Goal: Information Seeking & Learning: Learn about a topic

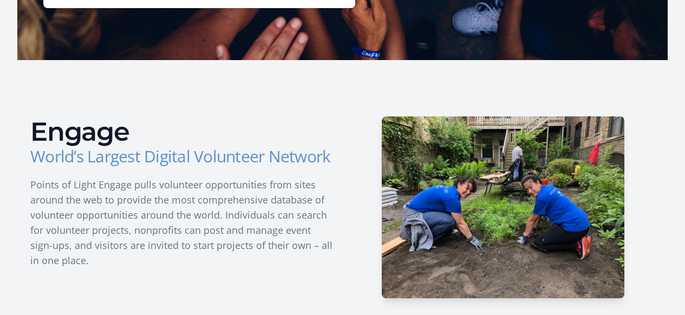
scroll to position [322, 0]
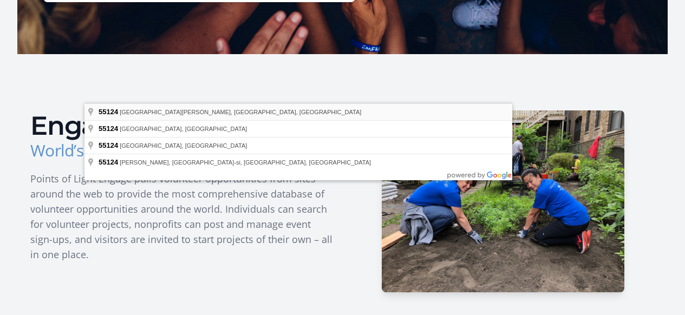
type input "[GEOGRAPHIC_DATA][PERSON_NAME], [GEOGRAPHIC_DATA]"
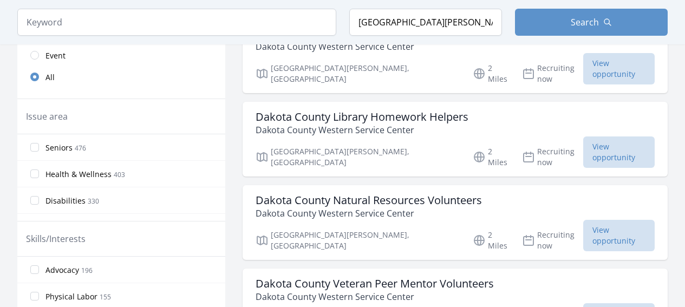
scroll to position [194, 0]
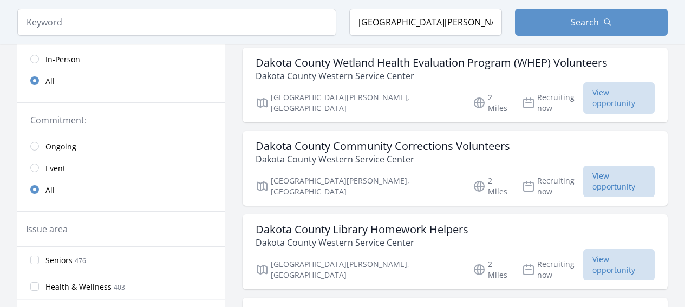
click at [39, 42] on input "radio" at bounding box center [34, 37] width 9 height 9
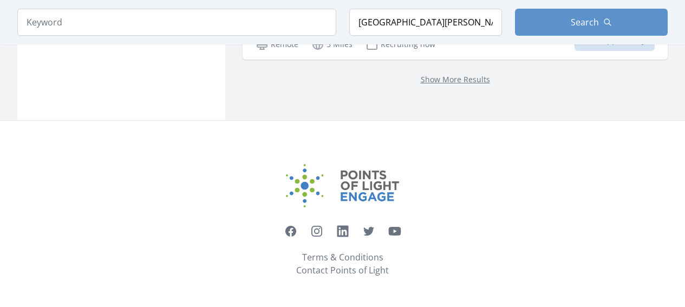
scroll to position [2379, 6]
